Goal: Information Seeking & Learning: Compare options

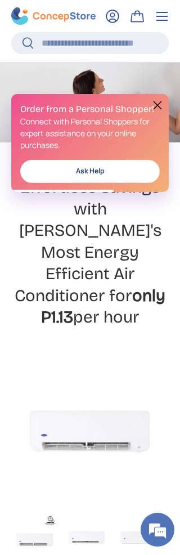
scroll to position [127, 0]
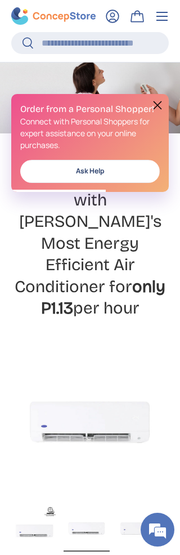
click at [158, 107] on button at bounding box center [157, 104] width 13 height 13
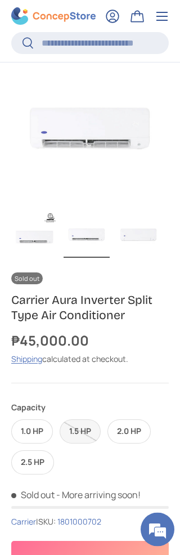
scroll to position [419, 0]
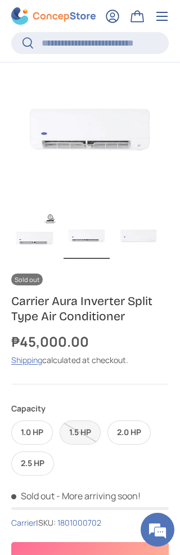
click at [132, 420] on label "2.0 HP" at bounding box center [128, 432] width 43 height 24
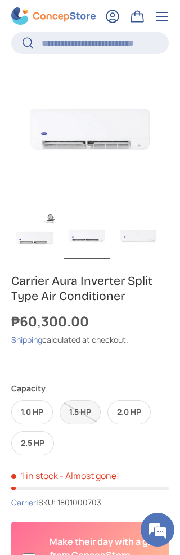
click at [91, 400] on label "1.5 HP" at bounding box center [80, 412] width 41 height 24
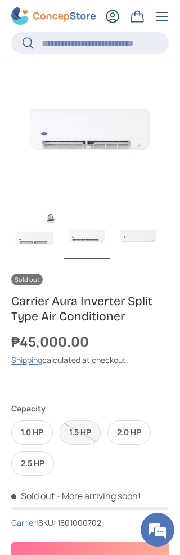
click at [33, 420] on label "1.0 HP" at bounding box center [32, 432] width 42 height 24
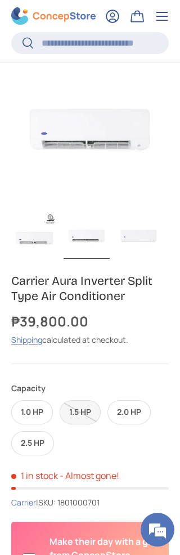
click at [36, 431] on label "2.5 HP" at bounding box center [32, 443] width 43 height 24
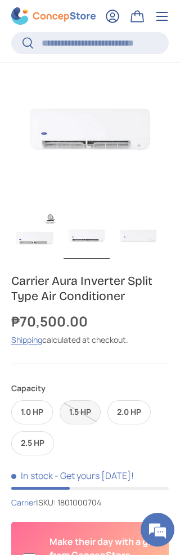
click at [82, 400] on label "1.5 HP" at bounding box center [80, 412] width 41 height 24
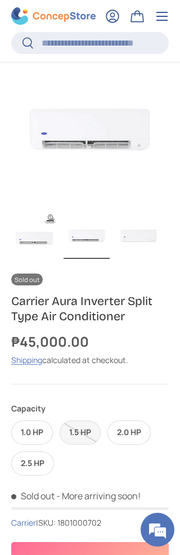
click at [130, 420] on label "2.0 HP" at bounding box center [128, 432] width 43 height 24
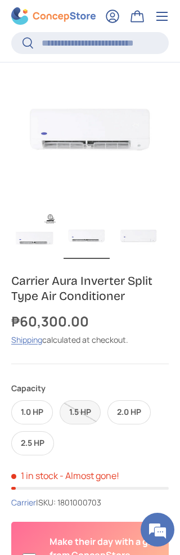
click at [37, 431] on label "2.5 HP" at bounding box center [32, 443] width 43 height 24
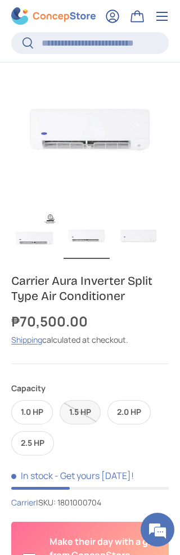
click at [89, 400] on label "1.5 HP" at bounding box center [80, 412] width 41 height 24
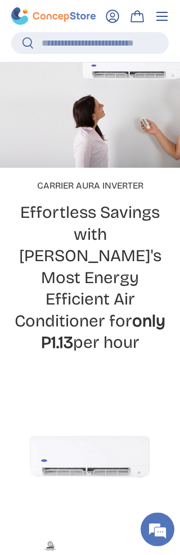
scroll to position [83, 0]
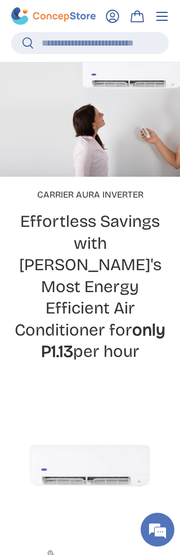
click at [125, 6] on link "Bag" at bounding box center [137, 16] width 25 height 25
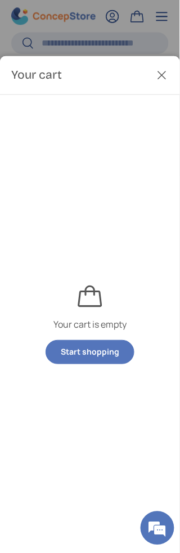
scroll to position [0, 0]
